Goal: Task Accomplishment & Management: Manage account settings

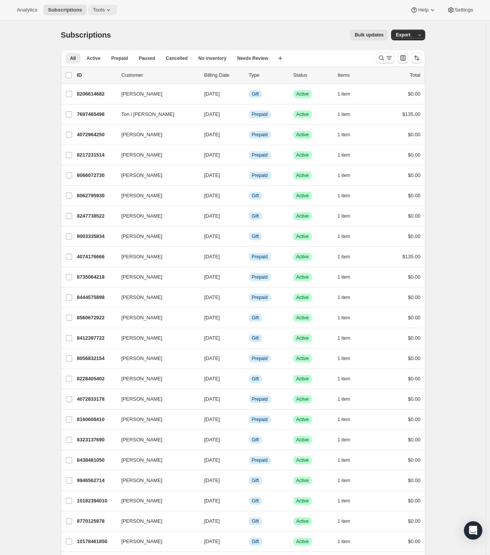
click at [95, 10] on span "Tools" at bounding box center [99, 10] width 12 height 6
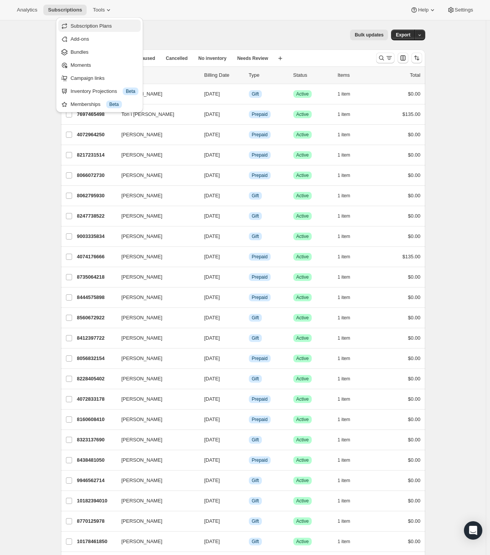
click at [88, 26] on span "Subscription Plans" at bounding box center [91, 26] width 41 height 6
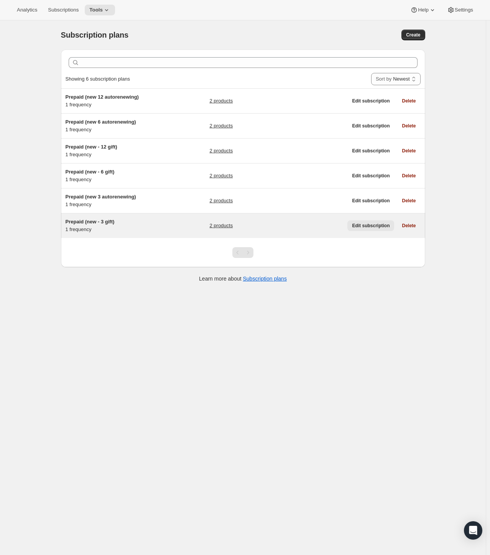
click at [362, 227] on span "Edit subscription" at bounding box center [371, 226] width 38 height 6
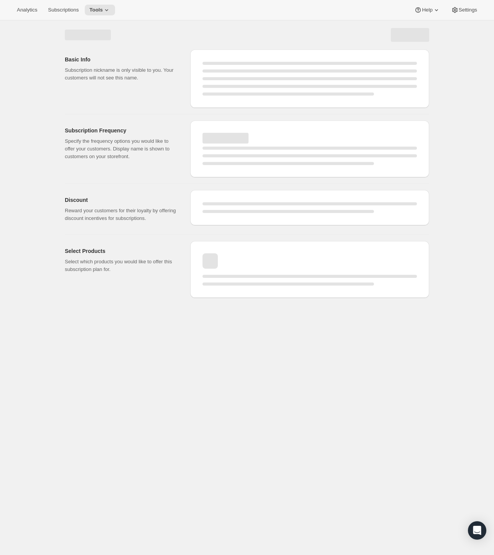
select select "WEEK"
select select "MONTH"
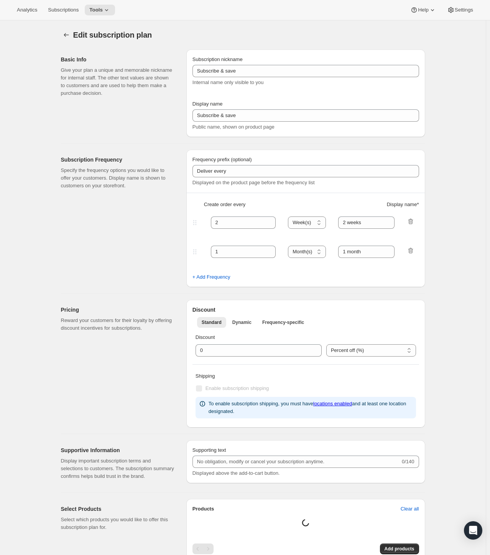
type input "Prepaid (new - 3 gift)"
type input "prepay and save"
select select "MONTH"
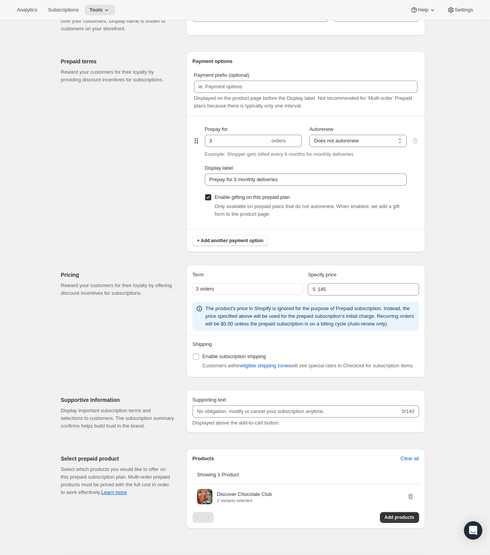
scroll to position [406, 0]
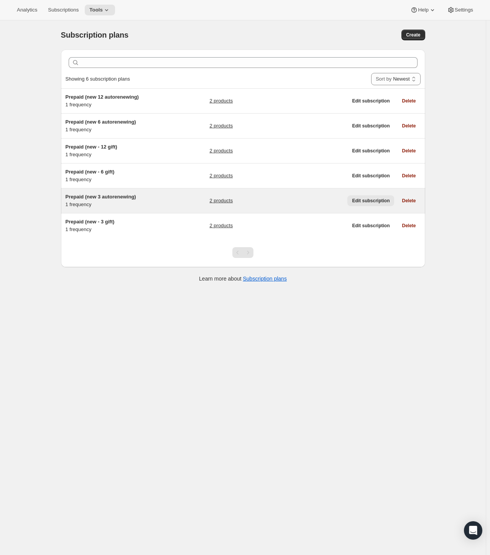
click at [356, 202] on button "Edit subscription" at bounding box center [371, 200] width 47 height 11
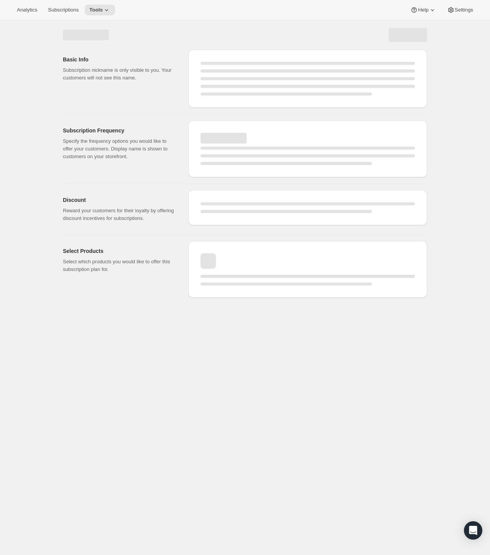
select select "WEEK"
select select "MONTH"
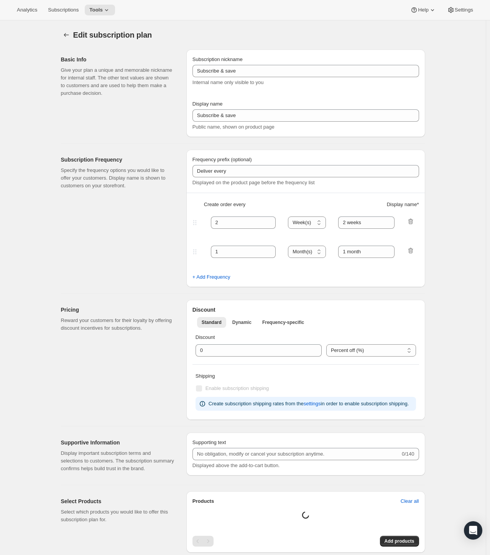
type input "Prepaid (new 3 autorenewing)"
type input "Prepay and Save"
select select "ENABLED"
select select "MONTH"
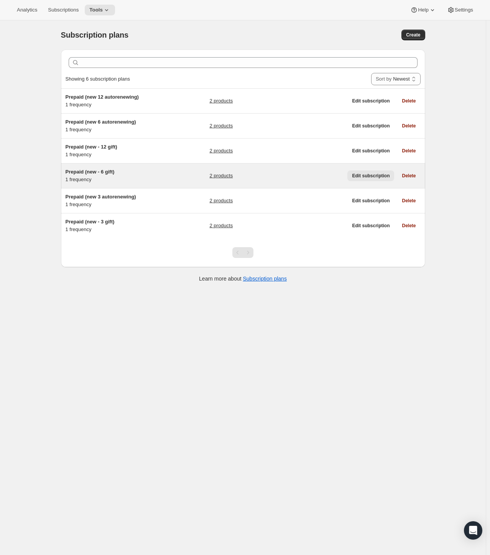
click at [366, 176] on span "Edit subscription" at bounding box center [371, 176] width 38 height 6
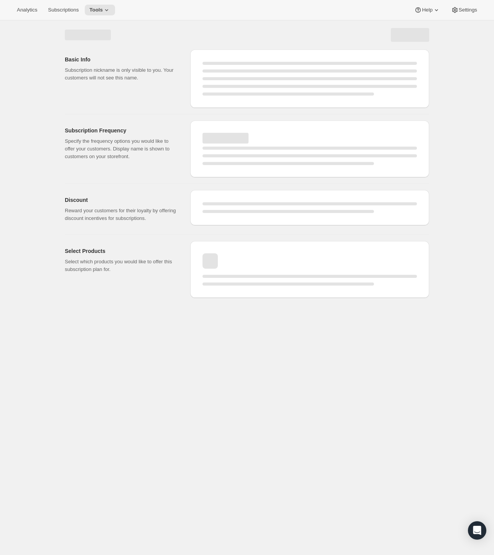
select select "WEEK"
select select "MONTH"
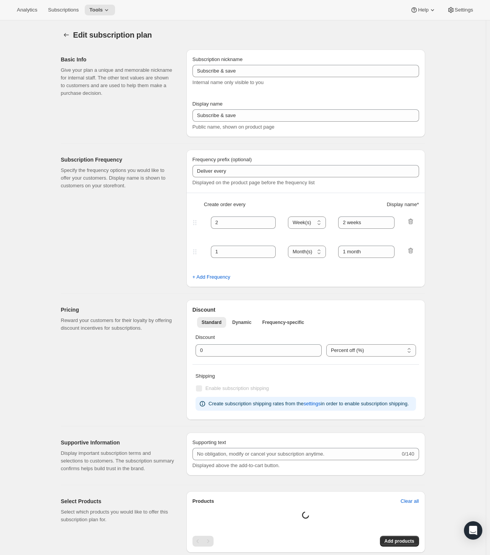
type input "Prepaid (new - 6 gift)"
type input "Prepay And save"
select select "MONTH"
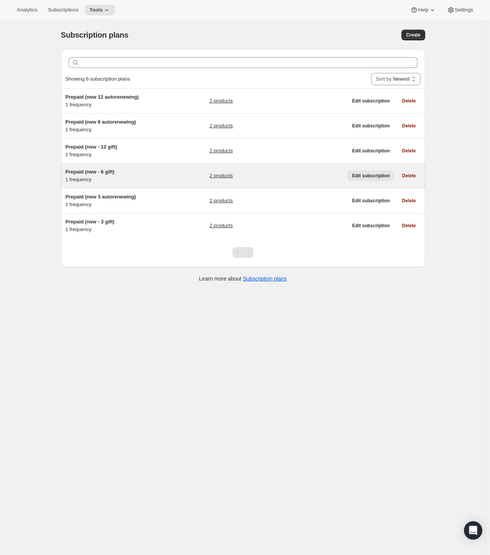
click at [361, 178] on button "Edit subscription" at bounding box center [371, 175] width 47 height 11
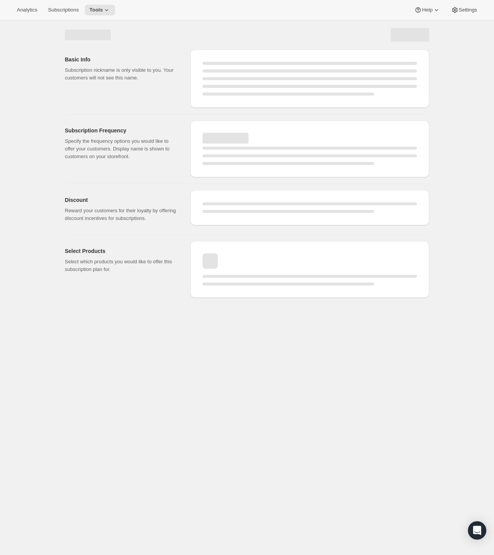
select select "WEEK"
select select "MONTH"
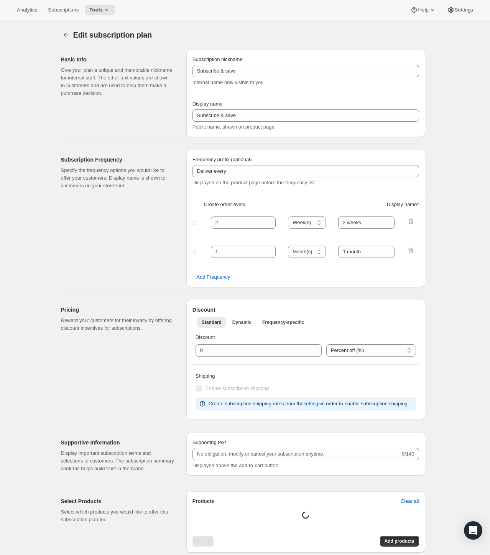
type input "Prepaid (new - 6 gift)"
type input "Prepay And save"
select select "MONTH"
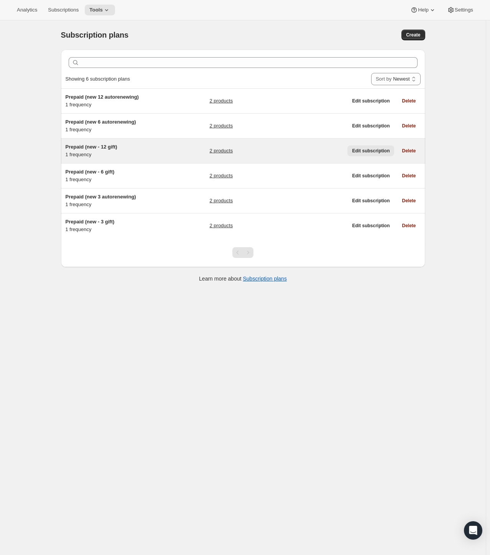
click at [390, 150] on span "Edit subscription" at bounding box center [371, 151] width 38 height 6
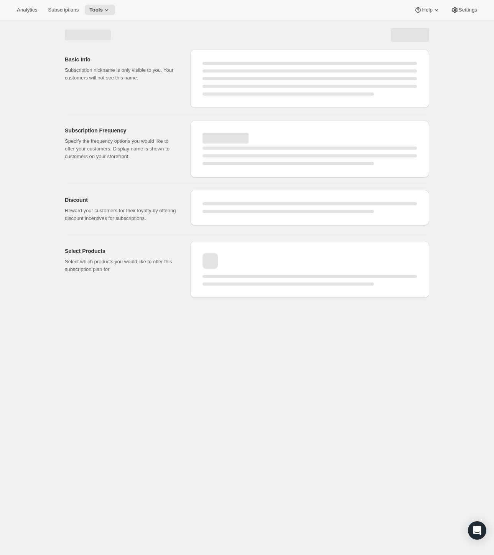
select select "WEEK"
select select "MONTH"
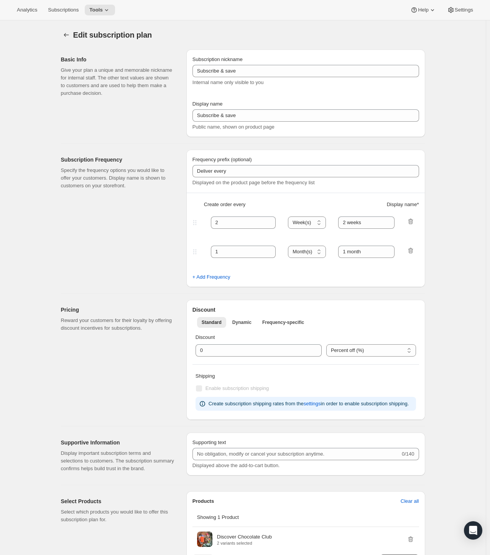
type input "Prepaid (new - 12 gift)"
type input "PrePay And Save"
select select "MONTH"
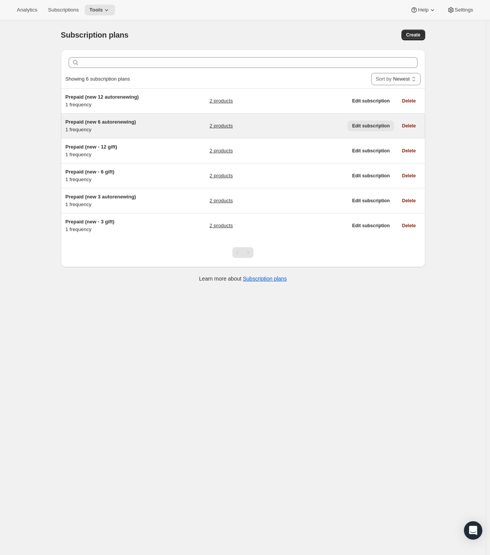
click at [374, 123] on span "Edit subscription" at bounding box center [371, 126] width 38 height 6
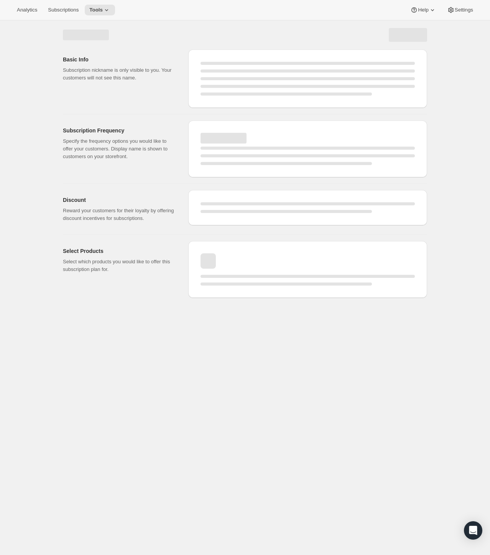
select select "WEEK"
select select "MONTH"
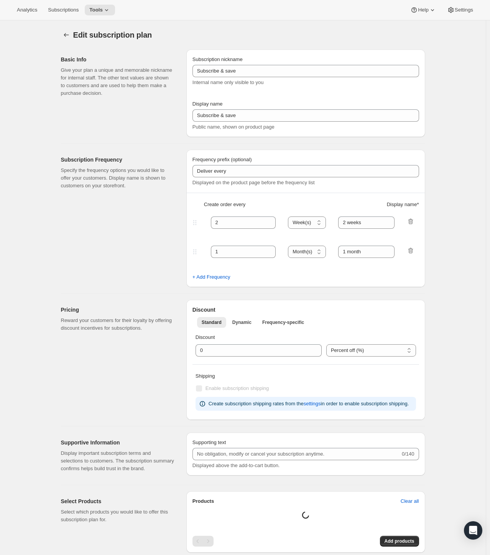
type input "Prepaid (new 6 autorenewing)"
type input "Prepay And Save"
select select "ENABLED"
select select "MONTH"
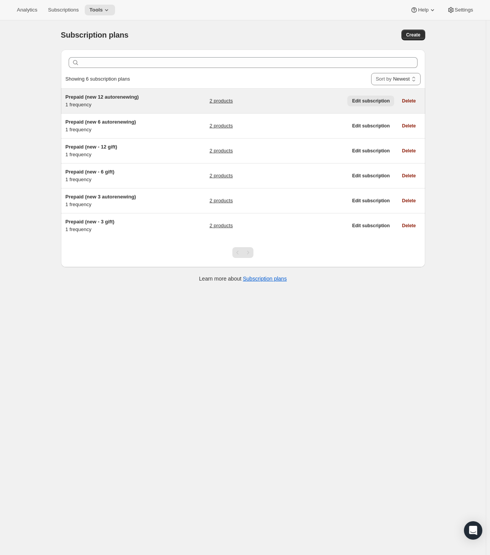
click at [362, 102] on span "Edit subscription" at bounding box center [371, 101] width 38 height 6
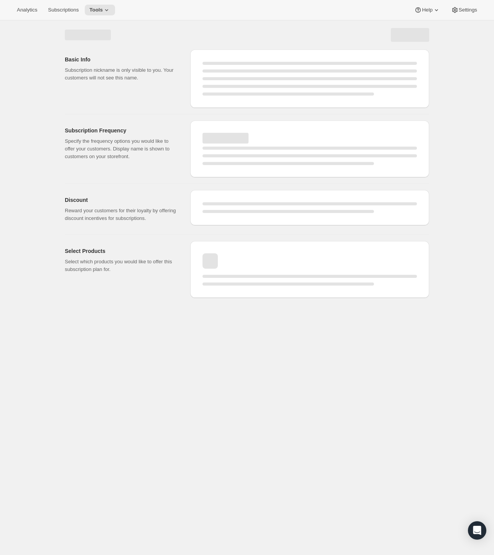
select select "WEEK"
select select "MONTH"
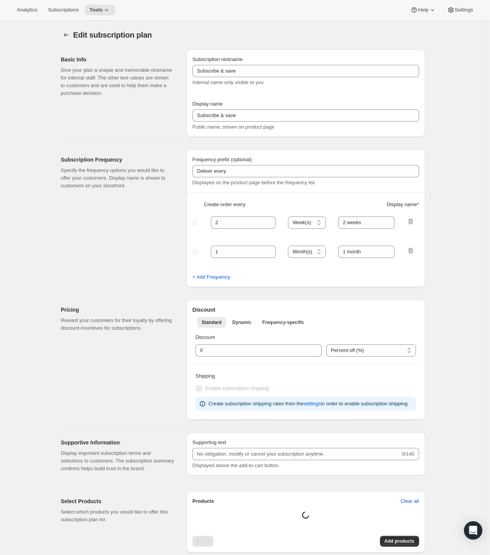
type input "Prepaid (new 12 autorenewing)"
type input "PrePay and Save"
select select "ENABLED"
select select "MONTH"
